Goal: Information Seeking & Learning: Find specific fact

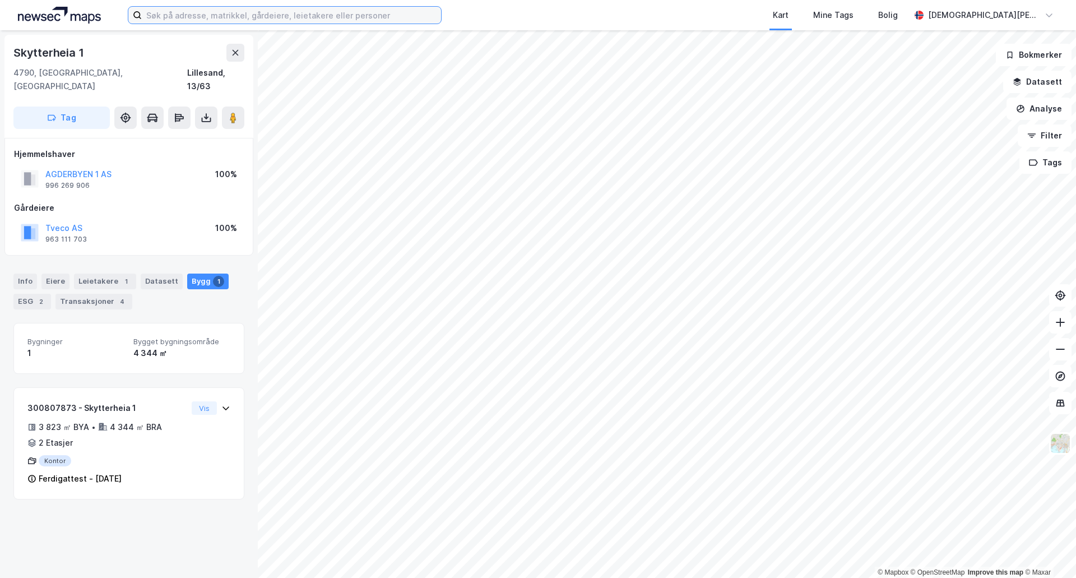
click at [232, 18] on input at bounding box center [291, 15] width 299 height 17
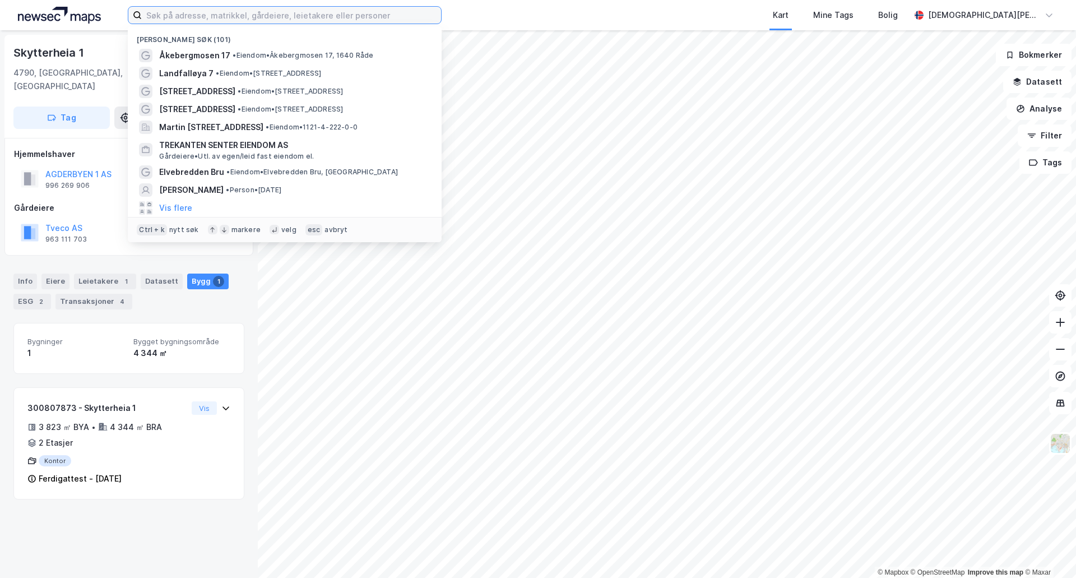
paste input "[STREET_ADDRESS]"
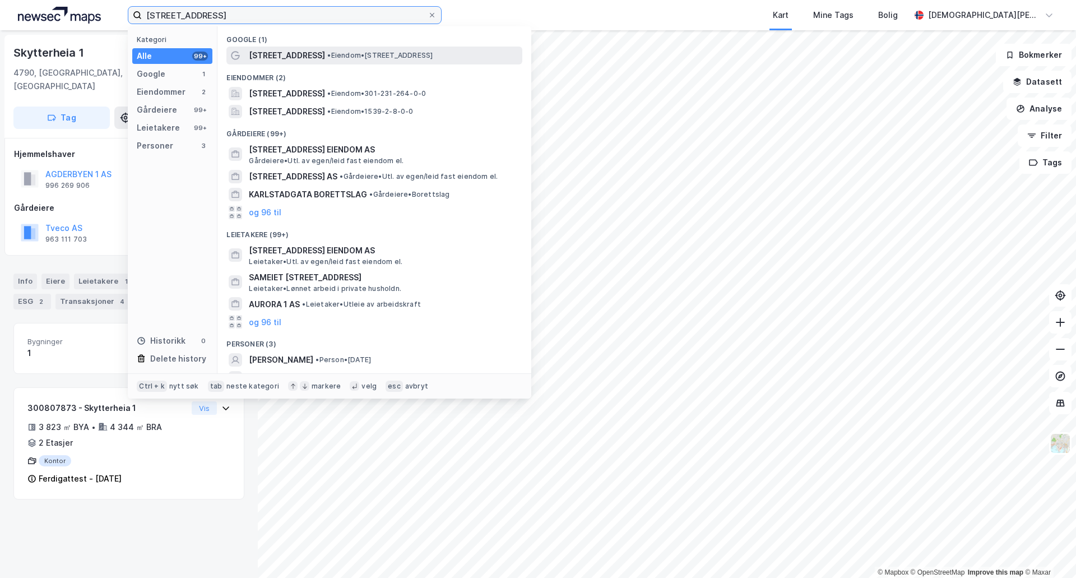
type input "[STREET_ADDRESS]"
click at [265, 54] on span "[STREET_ADDRESS]" at bounding box center [287, 55] width 76 height 13
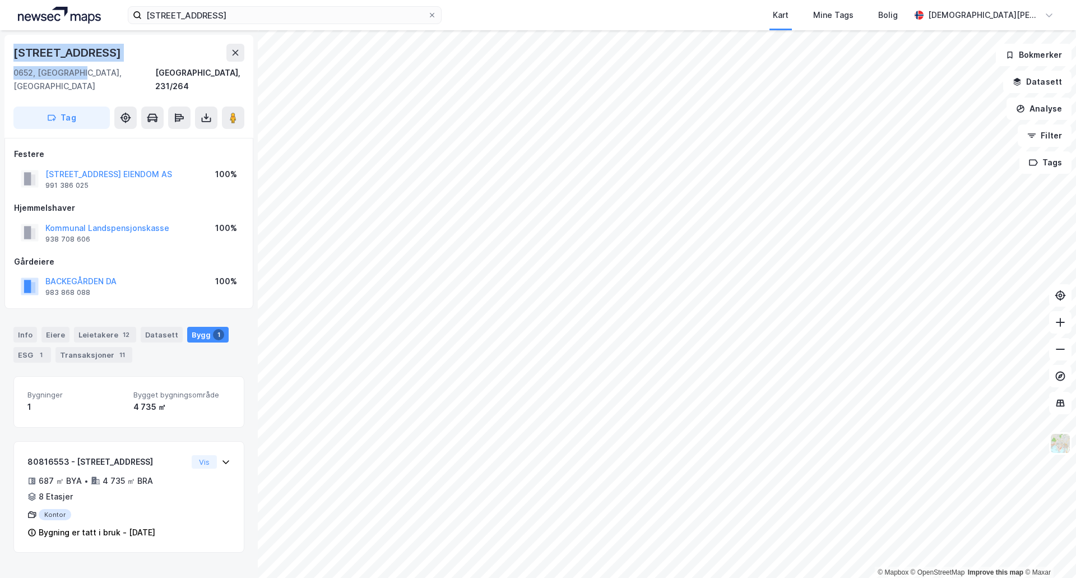
drag, startPoint x: 76, startPoint y: 70, endPoint x: 0, endPoint y: 57, distance: 77.3
click at [0, 57] on div "[STREET_ADDRESS], 231/264 Tag Festere [GEOGRAPHIC_DATA] 1 EIENDOM AS 991 386 02…" at bounding box center [129, 303] width 258 height 547
copy div "[STREET_ADDRESS]"
click at [0, 0] on button "Kommunal Landspensjonskasse" at bounding box center [0, 0] width 0 height 0
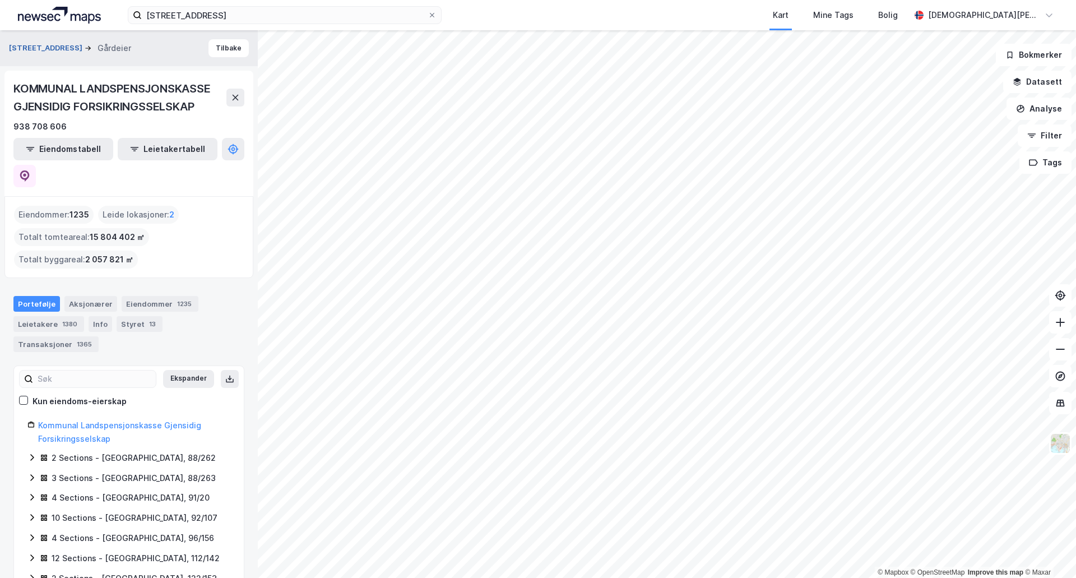
click at [29, 47] on button "[STREET_ADDRESS]" at bounding box center [47, 48] width 76 height 11
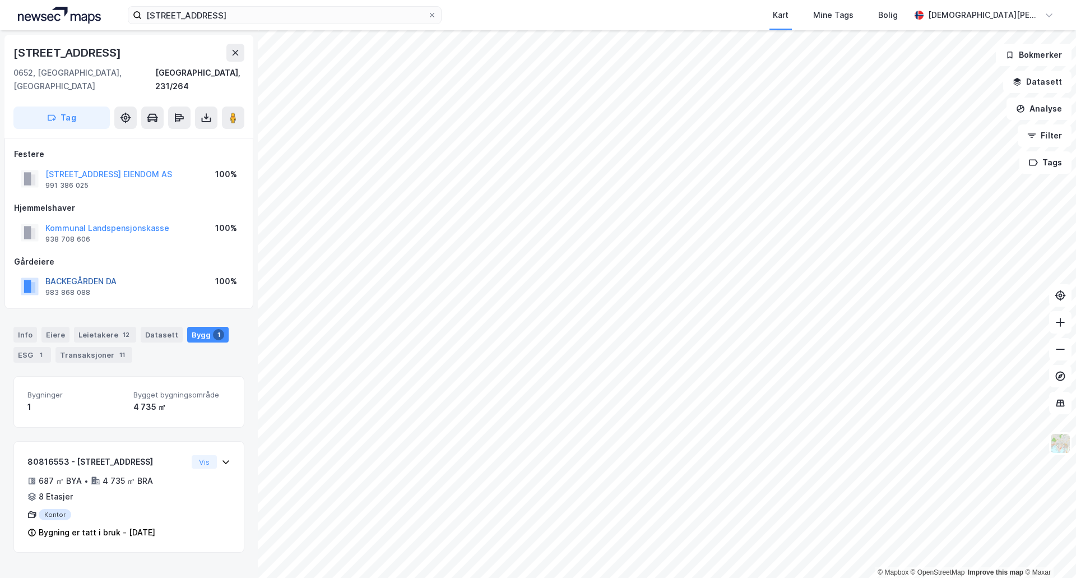
click at [0, 0] on button "BACKEGÅRDEN DA" at bounding box center [0, 0] width 0 height 0
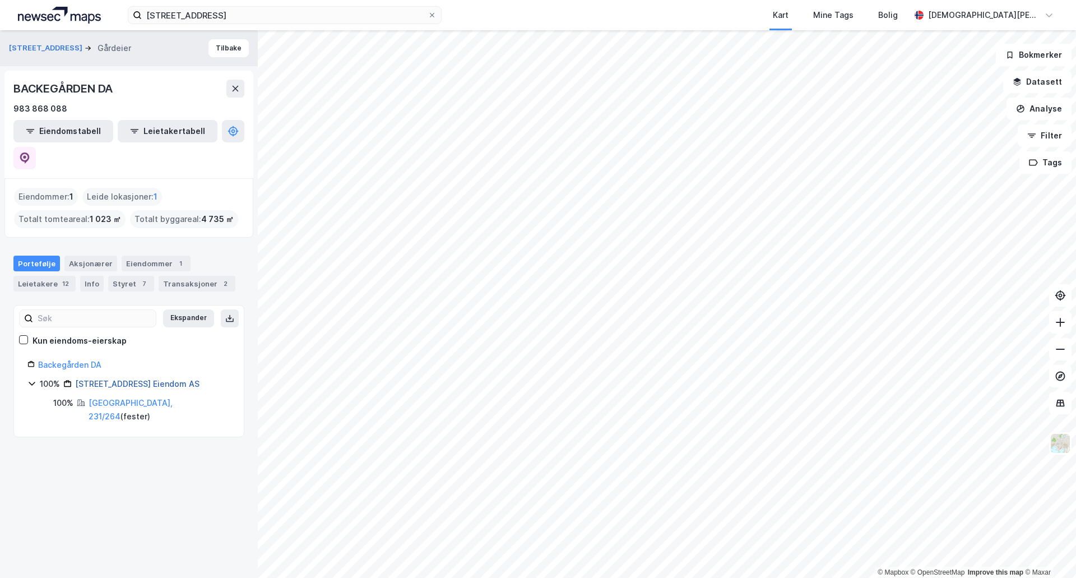
click at [106, 379] on link "[STREET_ADDRESS] Eiendom AS" at bounding box center [137, 384] width 124 height 10
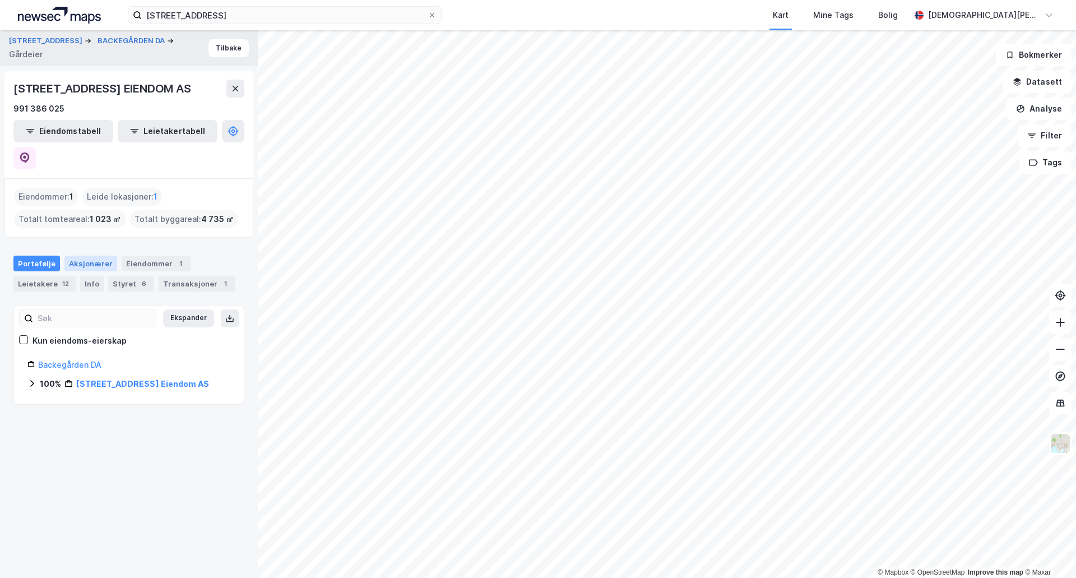
click at [80, 256] on div "Aksjonærer" at bounding box center [90, 264] width 53 height 16
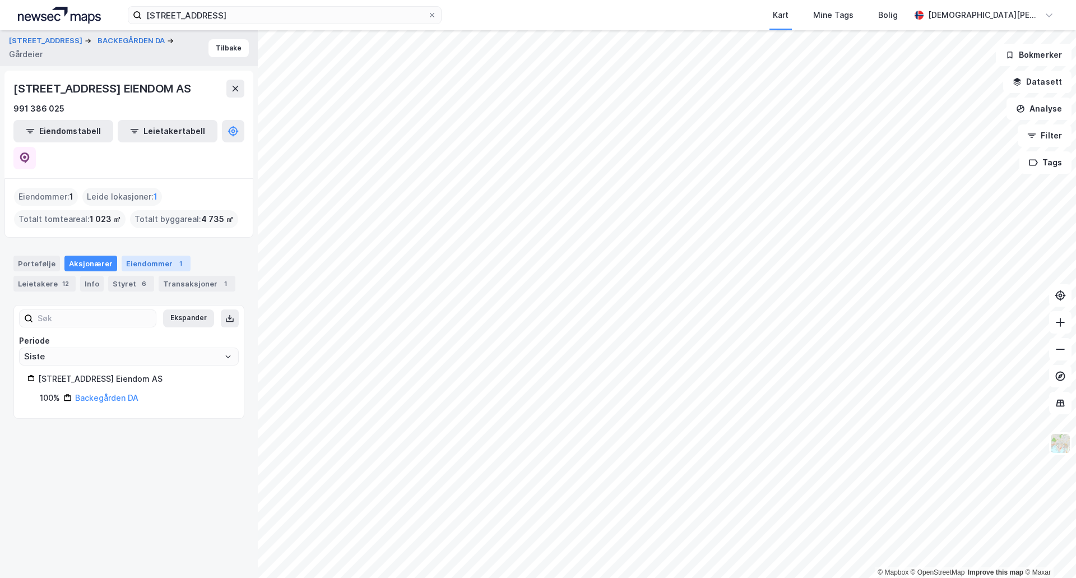
click at [156, 256] on div "Eiendommer 1" at bounding box center [156, 264] width 69 height 16
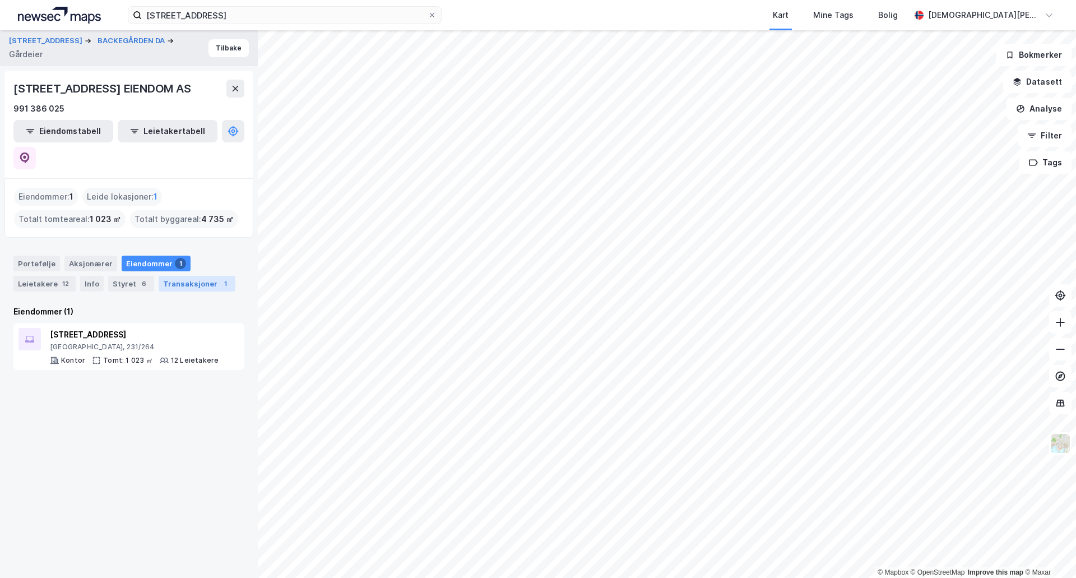
click at [171, 276] on div "Transaksjoner 1" at bounding box center [197, 284] width 77 height 16
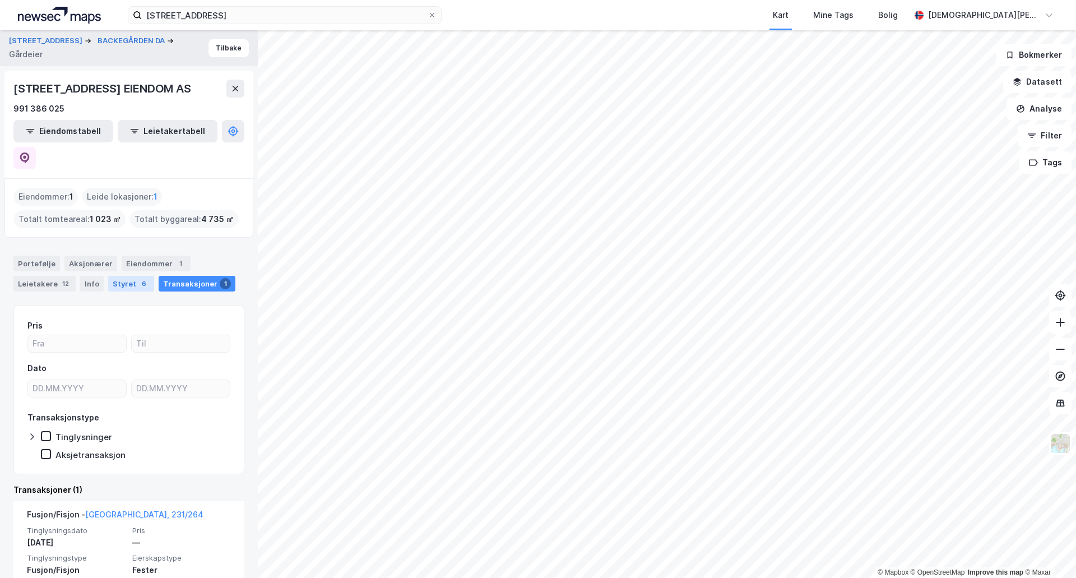
click at [110, 276] on div "Styret 6" at bounding box center [131, 284] width 46 height 16
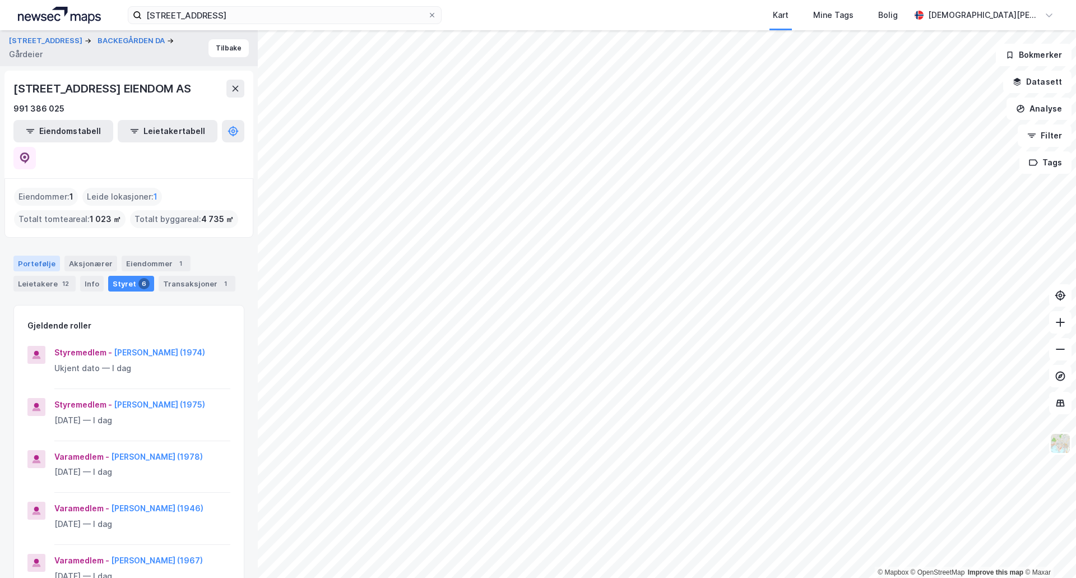
click at [41, 256] on div "Portefølje" at bounding box center [36, 264] width 47 height 16
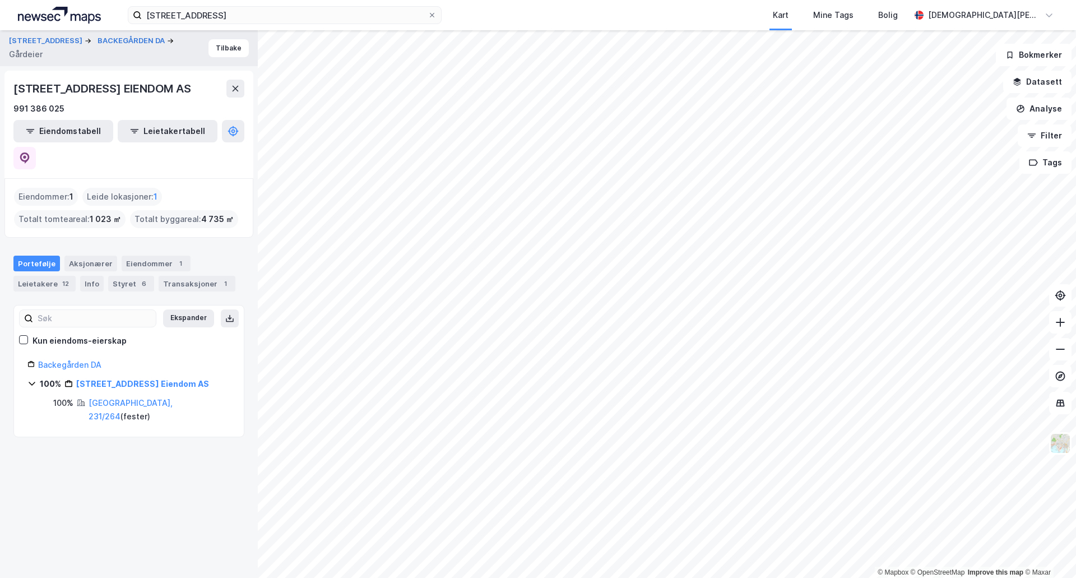
click at [80, 358] on div "Backegården DA" at bounding box center [134, 364] width 192 height 13
click at [81, 360] on link "Backegården DA" at bounding box center [69, 365] width 63 height 10
click at [64, 278] on div "12" at bounding box center [65, 283] width 11 height 11
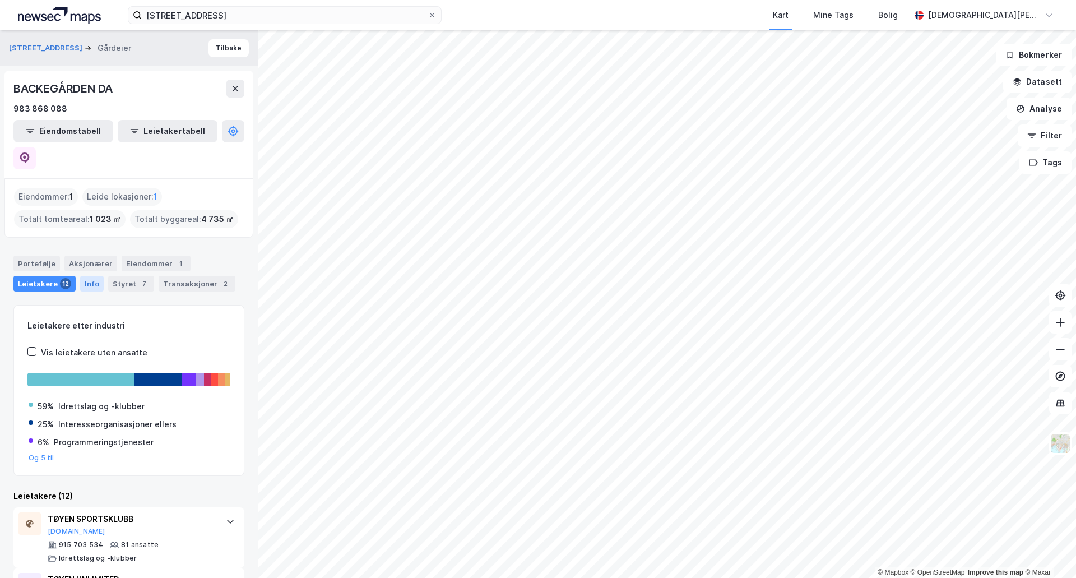
click at [88, 276] on div "Info" at bounding box center [92, 284] width 24 height 16
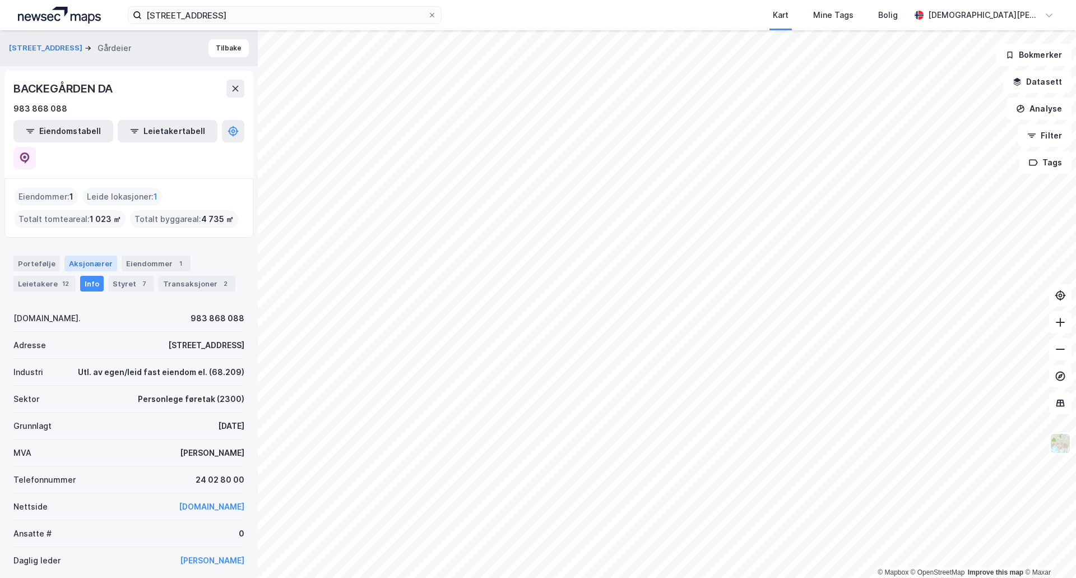
click at [85, 256] on div "Aksjonærer" at bounding box center [90, 264] width 53 height 16
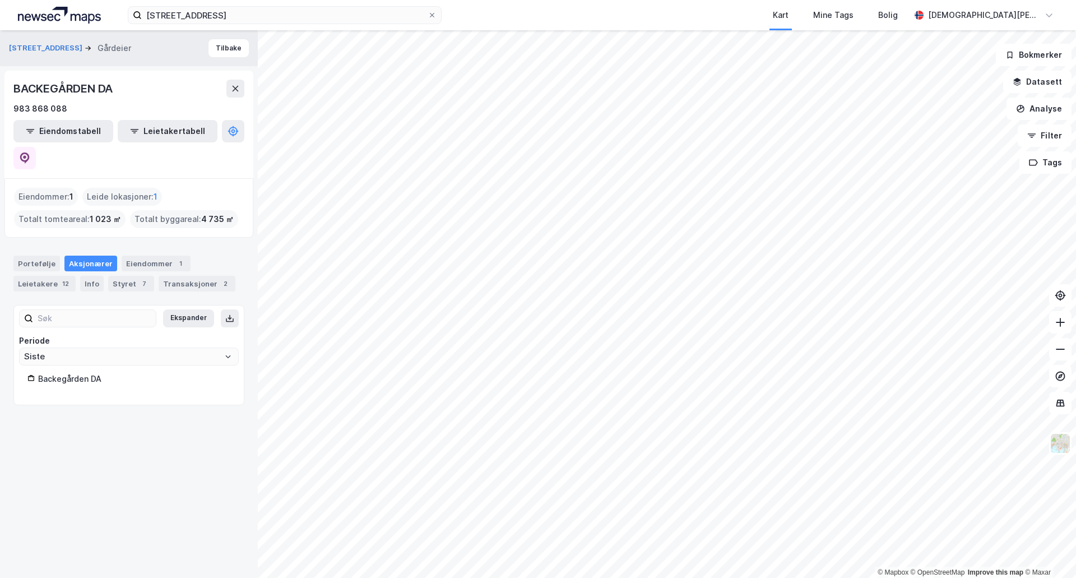
click at [78, 372] on div "Backegården DA" at bounding box center [134, 378] width 192 height 13
click at [39, 51] on button "[STREET_ADDRESS]" at bounding box center [47, 48] width 76 height 11
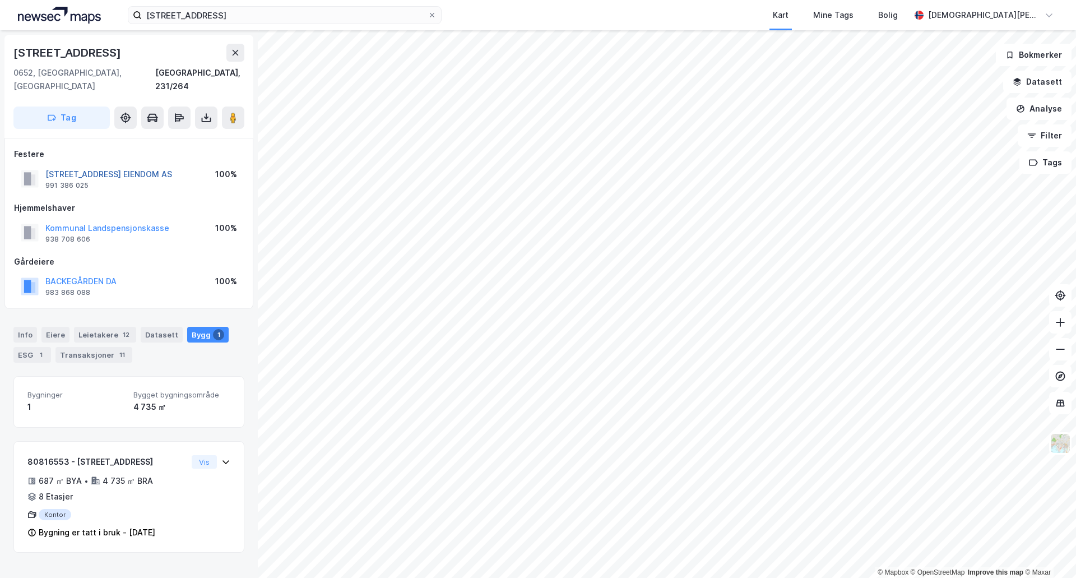
click at [0, 0] on button "[STREET_ADDRESS] EIENDOM AS" at bounding box center [0, 0] width 0 height 0
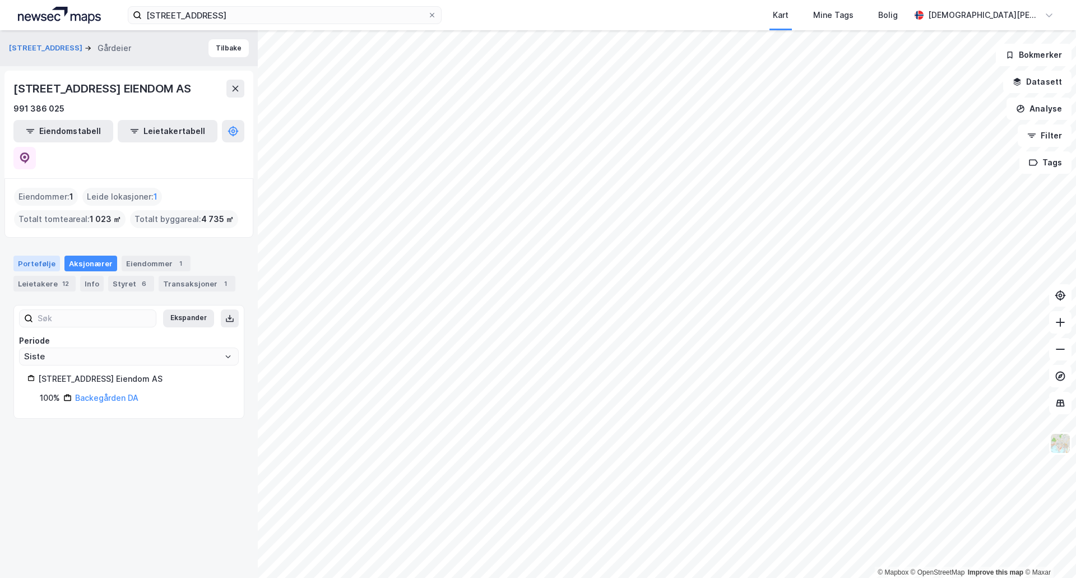
click at [39, 256] on div "Portefølje" at bounding box center [36, 264] width 47 height 16
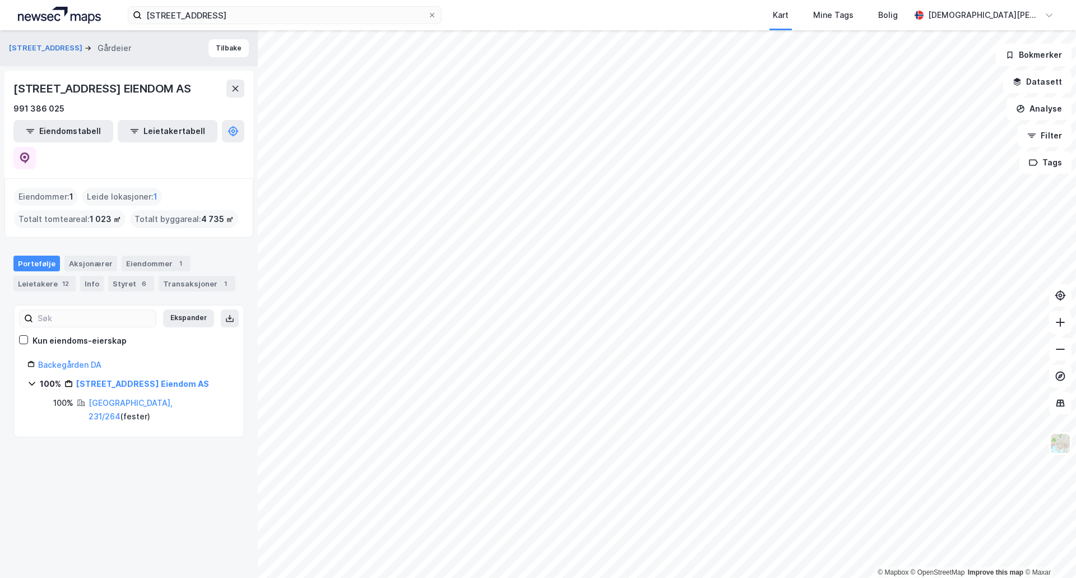
click at [86, 439] on div "[STREET_ADDRESS] Gårdeier Tilbake KOLSTADGATA 1 EIENDOM AS 991 386 025 Eiendoms…" at bounding box center [129, 303] width 258 height 547
